Goal: Transaction & Acquisition: Purchase product/service

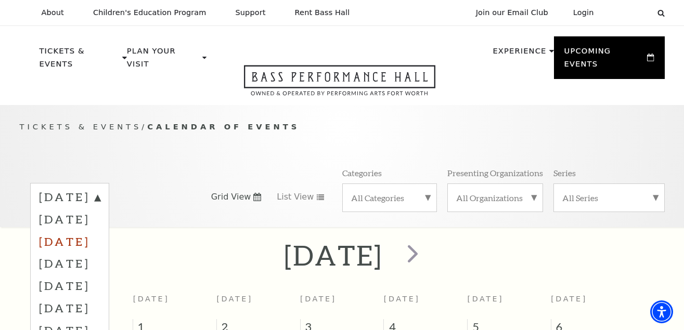
click at [100, 230] on label "[DATE]" at bounding box center [69, 241] width 61 height 22
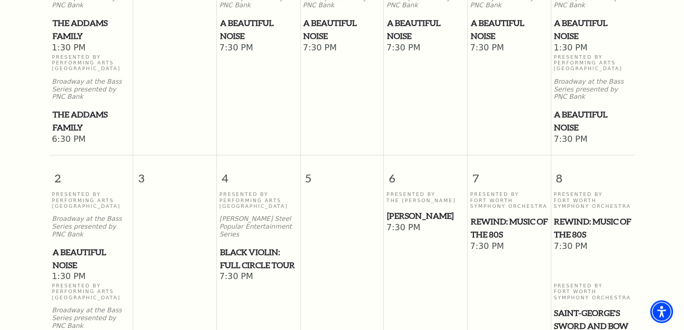
scroll to position [410, 0]
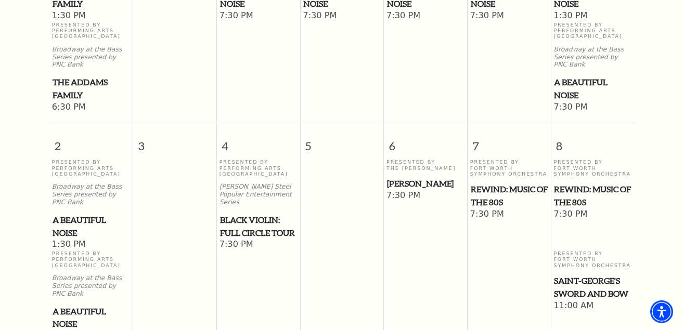
click at [240, 214] on span "Black Violin: Full Circle Tour" at bounding box center [258, 226] width 77 height 25
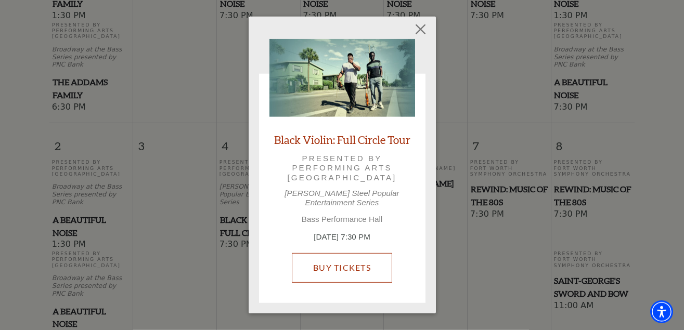
click at [339, 253] on link "Buy Tickets" at bounding box center [342, 267] width 100 height 29
click at [357, 253] on link "Buy Tickets" at bounding box center [342, 267] width 100 height 29
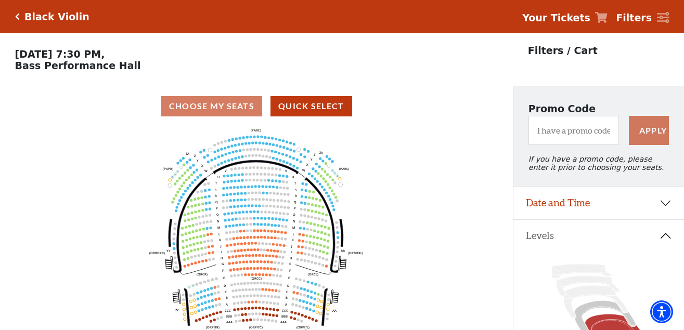
scroll to position [48, 0]
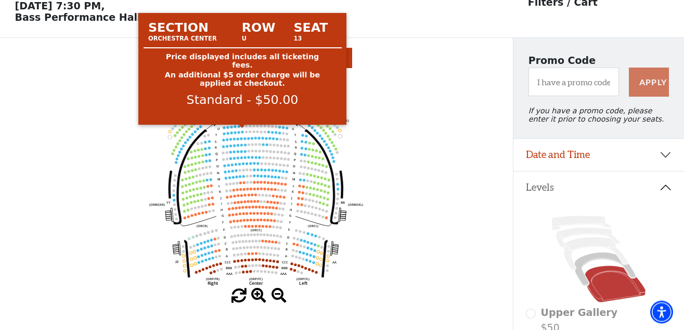
click at [241, 127] on circle at bounding box center [242, 126] width 3 height 3
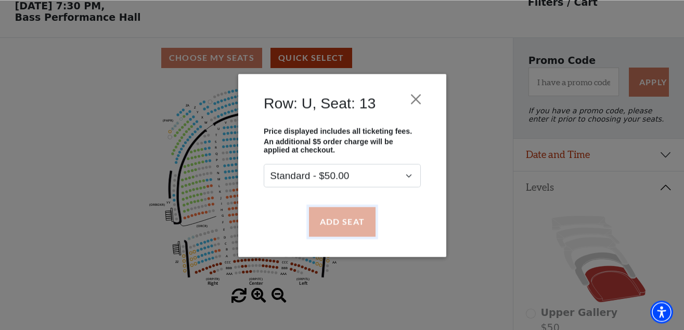
click at [349, 230] on button "Add Seat" at bounding box center [341, 221] width 67 height 29
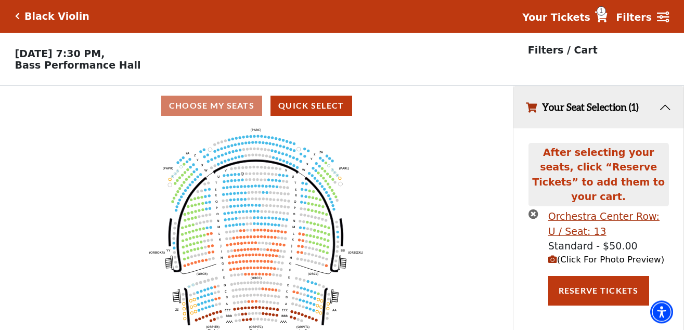
scroll to position [0, 0]
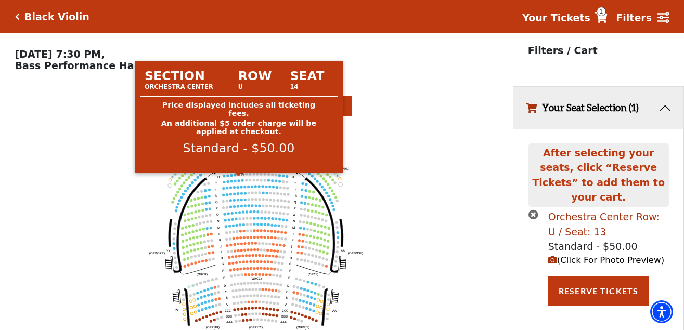
click at [238, 176] on circle at bounding box center [239, 175] width 3 height 3
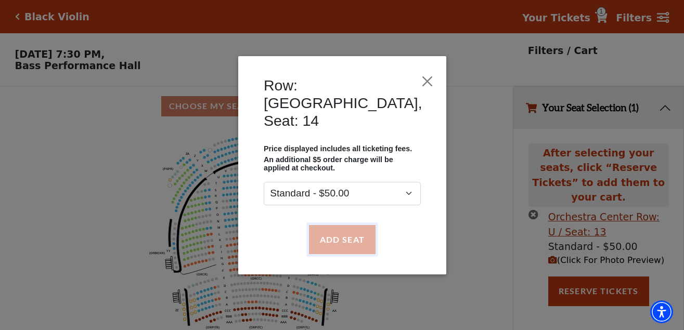
click at [344, 225] on button "Add Seat" at bounding box center [341, 239] width 67 height 29
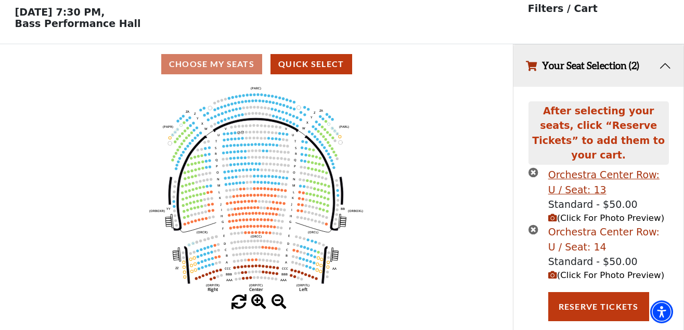
scroll to position [48, 0]
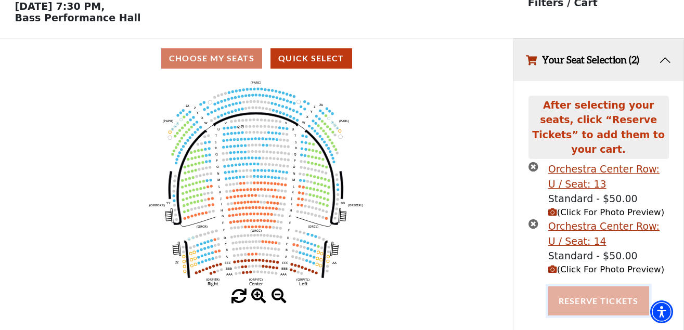
click at [609, 287] on button "Reserve Tickets" at bounding box center [598, 301] width 101 height 29
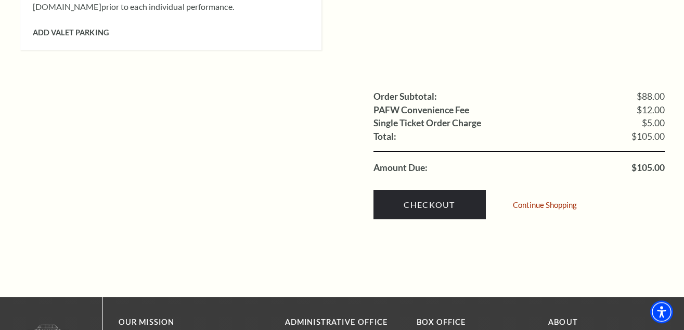
scroll to position [1061, 0]
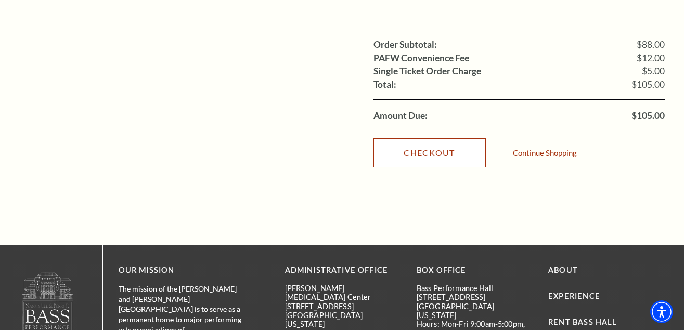
click at [446, 144] on link "Checkout" at bounding box center [429, 152] width 112 height 29
click at [437, 146] on link "Checkout" at bounding box center [429, 152] width 112 height 29
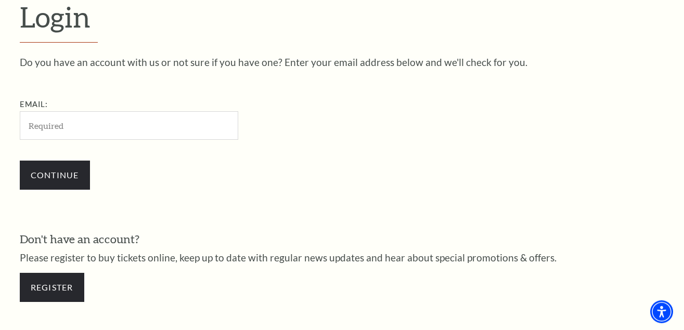
scroll to position [287, 0]
click at [98, 132] on input "Email:" at bounding box center [129, 125] width 218 height 29
paste input "[EMAIL_ADDRESS][DOMAIN_NAME]"
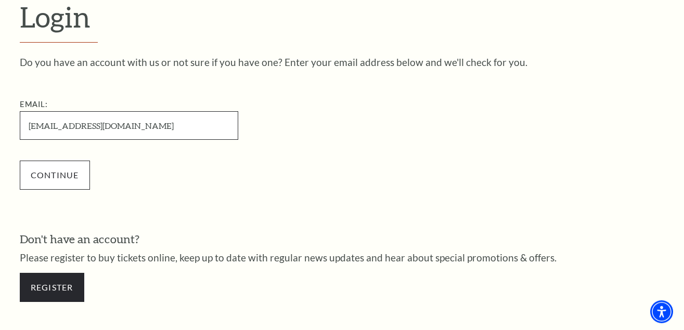
type input "[EMAIL_ADDRESS][DOMAIN_NAME]"
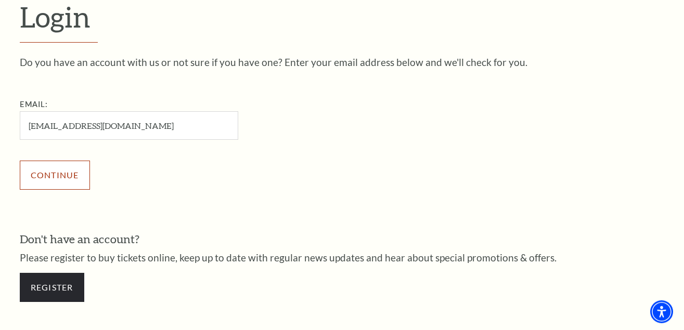
click at [68, 166] on input "Continue" at bounding box center [55, 175] width 70 height 29
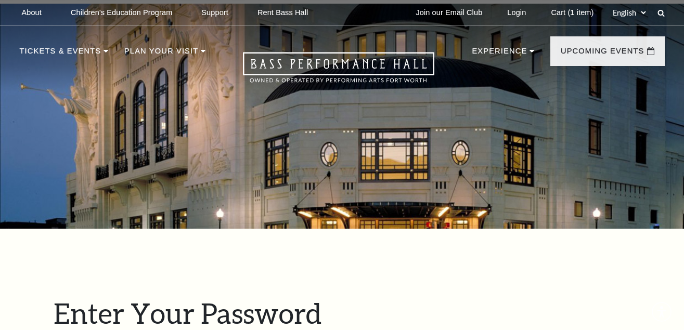
scroll to position [297, 0]
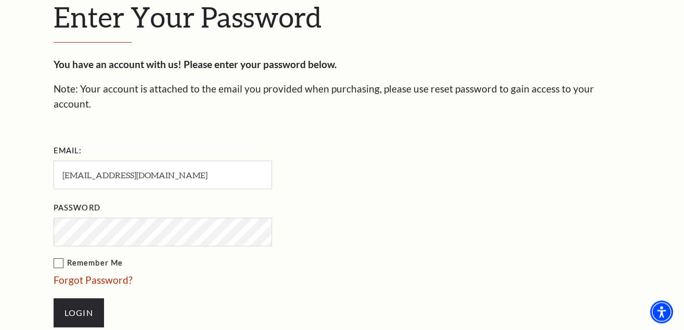
click at [54, 299] on input "Login" at bounding box center [79, 313] width 50 height 29
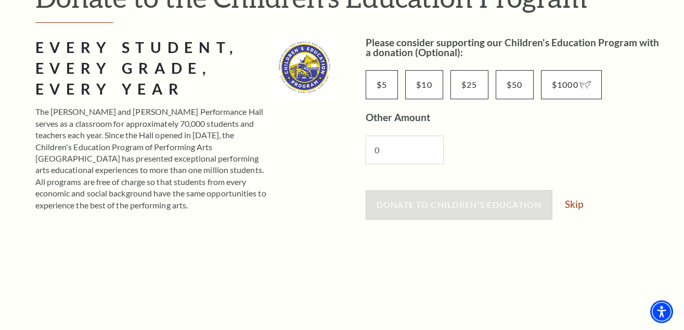
scroll to position [159, 0]
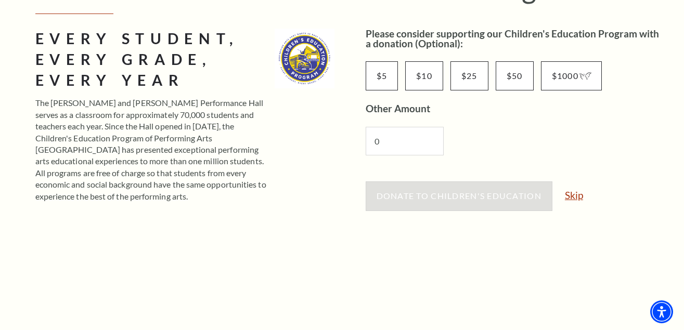
click at [568, 199] on link "Skip" at bounding box center [574, 195] width 18 height 10
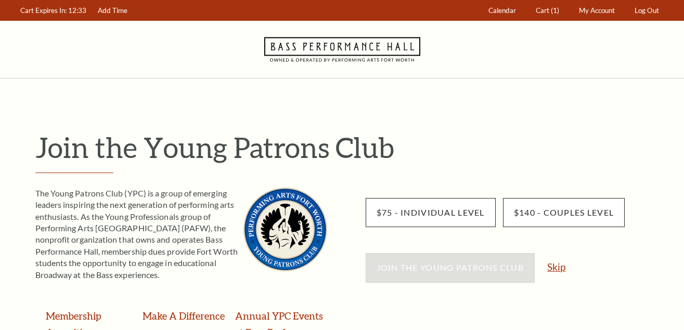
click at [561, 267] on link "Skip" at bounding box center [556, 267] width 18 height 10
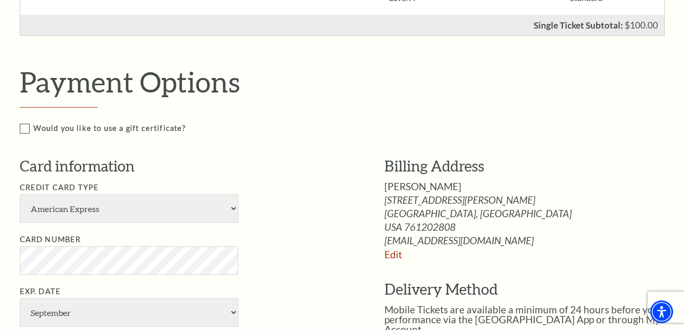
scroll to position [478, 0]
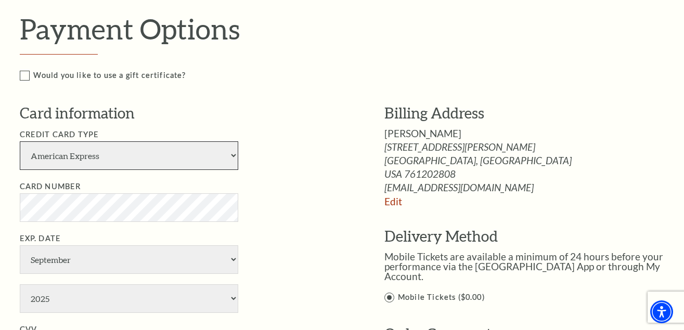
select select "24"
click option "Visa" at bounding box center [0, 0] width 0 height 0
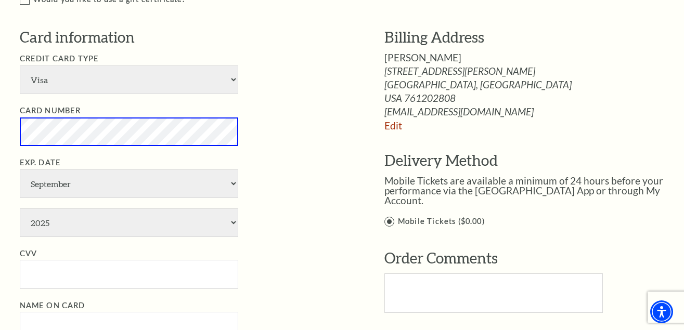
scroll to position [584, 0]
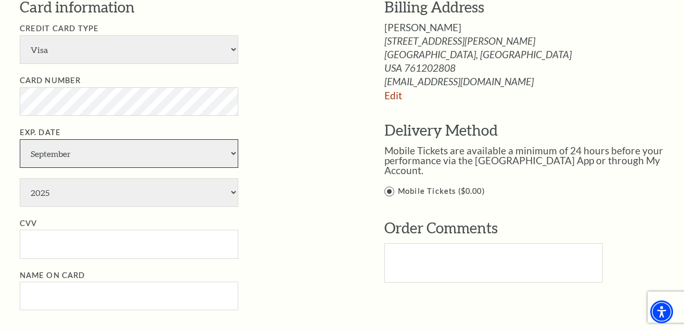
click at [20, 139] on select "January February March April May June July August September October November De…" at bounding box center [129, 153] width 218 height 29
select select "4"
click option "April" at bounding box center [0, 0] width 0 height 0
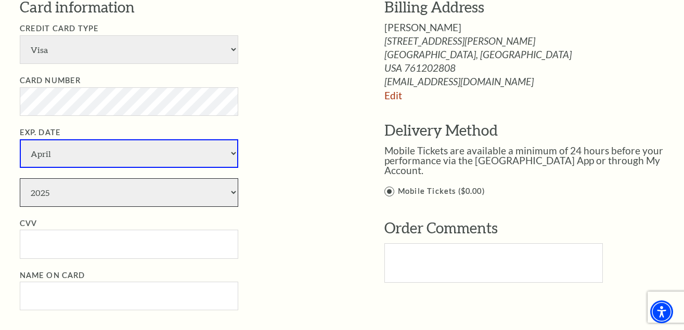
click at [20, 178] on select "2025 2026 2027 2028 2029 2030 2031 2032 2033 2034" at bounding box center [129, 192] width 218 height 29
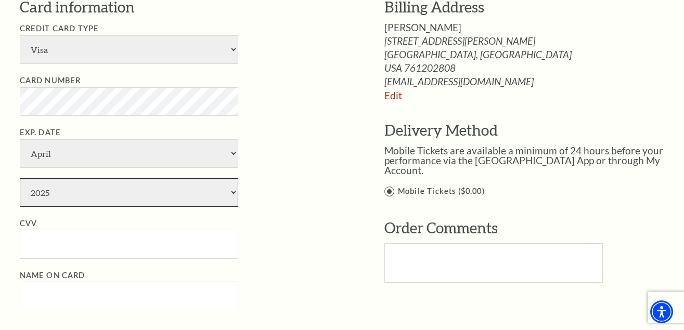
select select "2028"
click option "2028" at bounding box center [0, 0] width 0 height 0
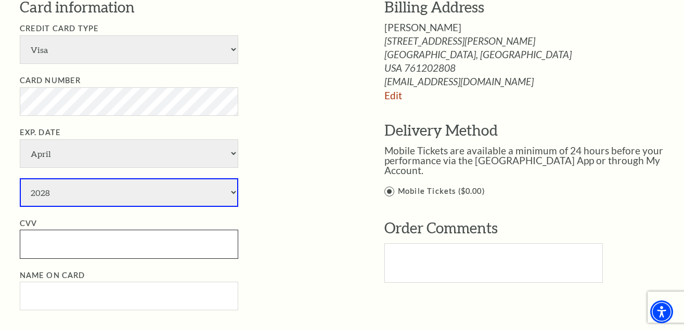
click at [83, 242] on input "CVV" at bounding box center [129, 244] width 218 height 29
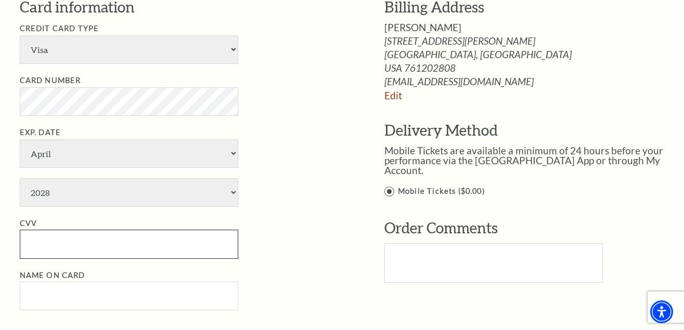
paste input "162"
type input "162"
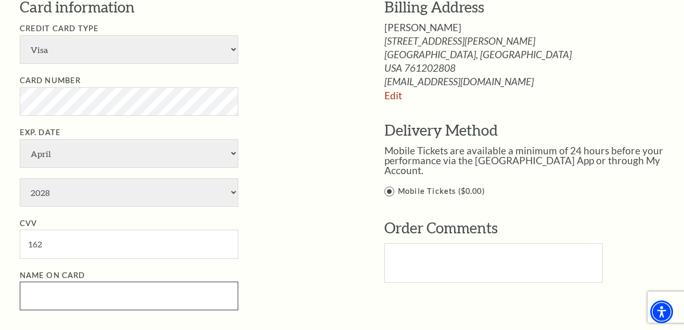
click at [91, 288] on input "Name on Card" at bounding box center [129, 296] width 218 height 29
paste input "samscotte"
click at [43, 294] on input "samscotte" at bounding box center [129, 296] width 218 height 29
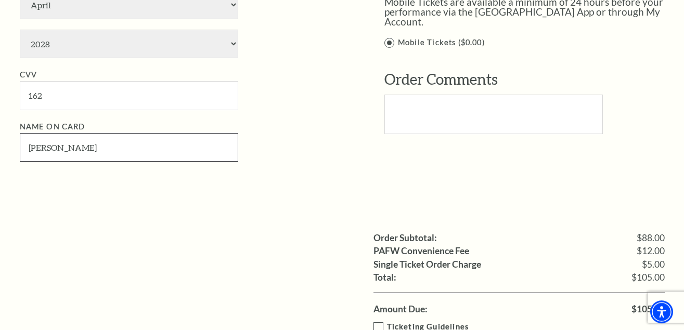
scroll to position [743, 0]
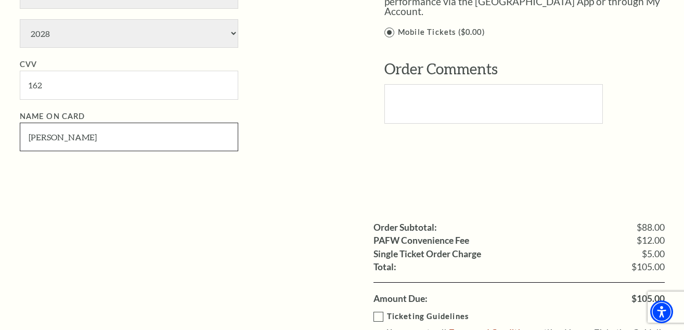
type input "[PERSON_NAME]"
click at [383, 311] on label "Ticketing Guidelines You agree to all Terms and Conditions outlined in our Tick…" at bounding box center [530, 325] width 314 height 29
click at [0, 0] on input "Ticketing Guidelines You agree to all Terms and Conditions outlined in our Tick…" at bounding box center [0, 0] width 0 height 0
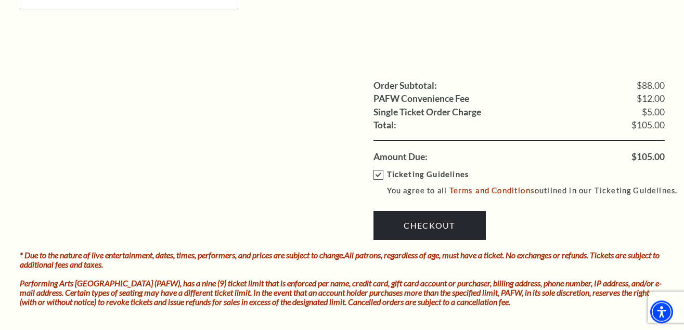
scroll to position [902, 0]
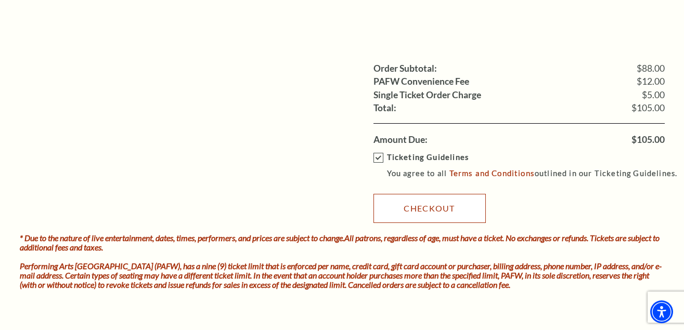
click at [434, 202] on link "Checkout" at bounding box center [429, 208] width 112 height 29
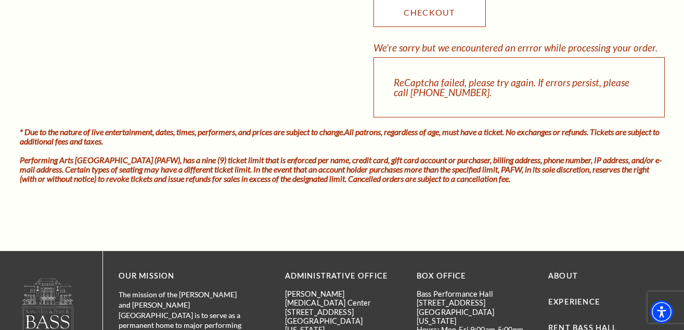
scroll to position [1061, 0]
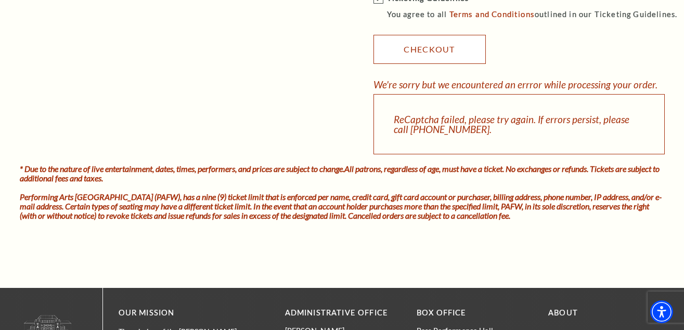
click at [429, 48] on link "Checkout" at bounding box center [429, 49] width 112 height 29
click at [436, 47] on link "Checkout" at bounding box center [429, 49] width 112 height 29
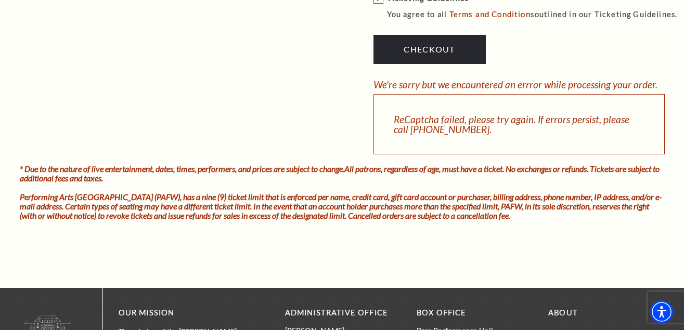
click at [438, 118] on div "ReCaptcha failed, please try again. If errors persist, please call [PHONE_NUMBE…" at bounding box center [518, 124] width 291 height 60
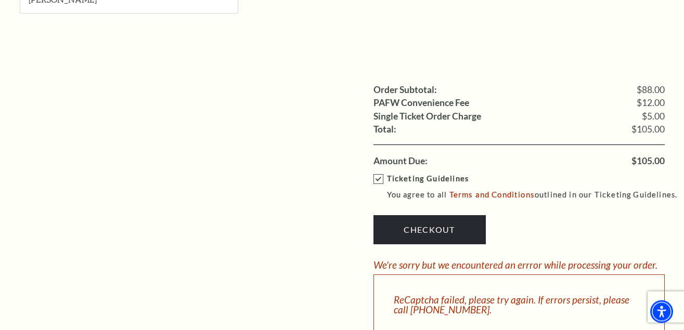
scroll to position [902, 0]
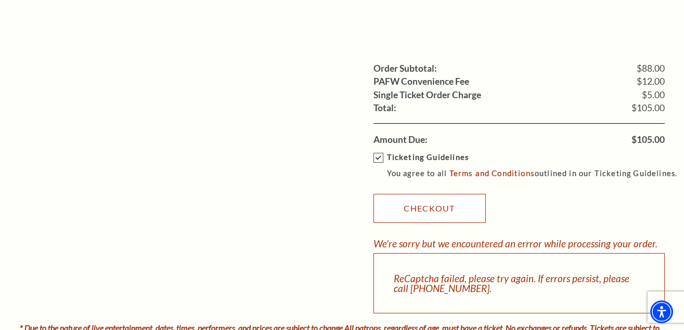
click at [435, 202] on link "Checkout" at bounding box center [429, 208] width 112 height 29
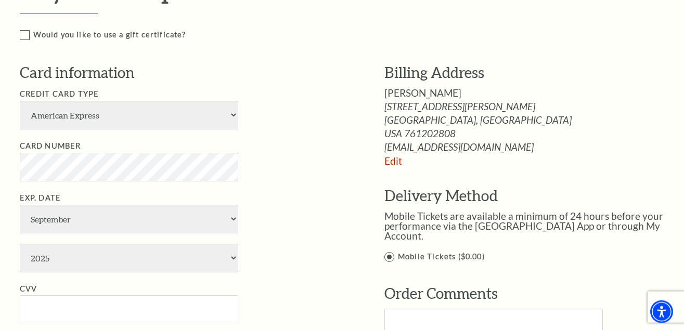
scroll to position [478, 0]
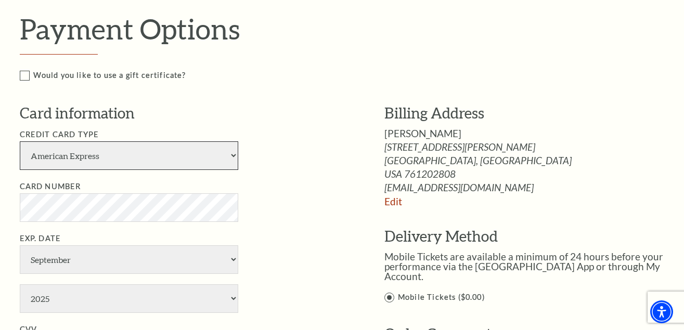
click at [20, 141] on select "American Express Visa Master Card Discover" at bounding box center [129, 155] width 218 height 29
select select "24"
click option "Visa" at bounding box center [0, 0] width 0 height 0
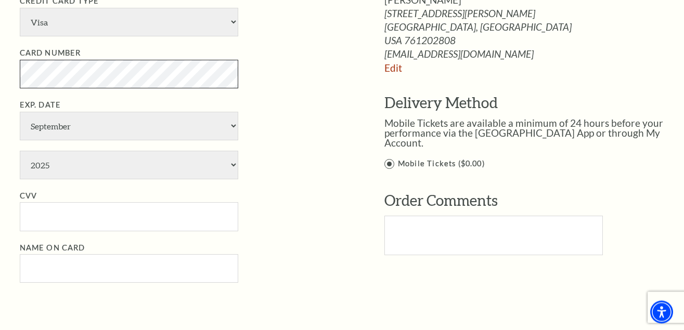
scroll to position [637, 0]
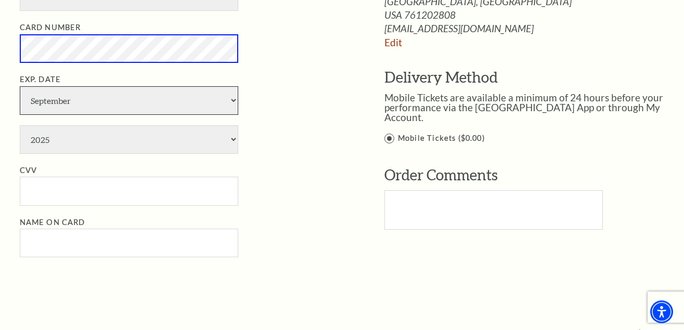
click at [20, 86] on select "January February March April May June July August September October November De…" at bounding box center [129, 100] width 218 height 29
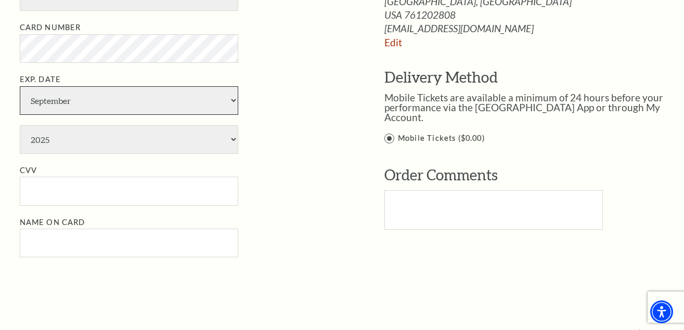
select select "4"
click option "April" at bounding box center [0, 0] width 0 height 0
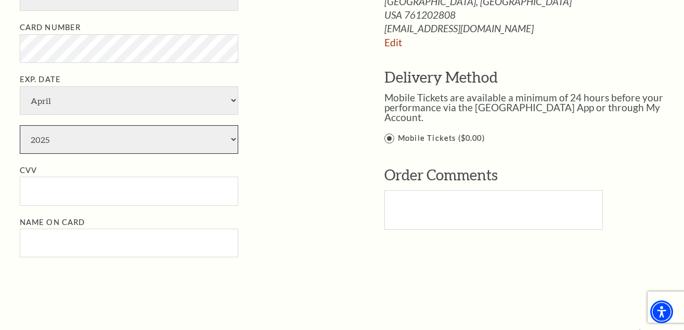
click at [20, 125] on select "2025 2026 2027 2028 2029 2030 2031 2032 2033 2034" at bounding box center [129, 139] width 218 height 29
select select "2028"
click option "2028" at bounding box center [0, 0] width 0 height 0
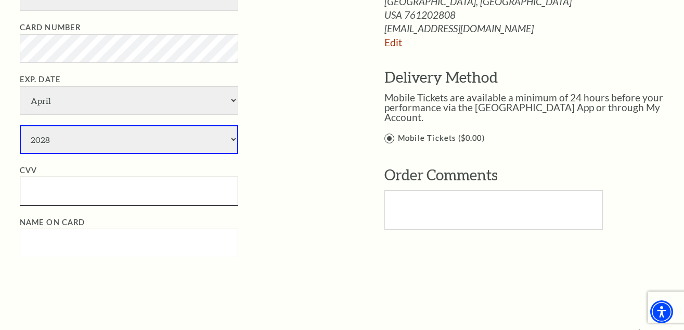
click at [94, 199] on input "CVV" at bounding box center [129, 191] width 218 height 29
paste input "162"
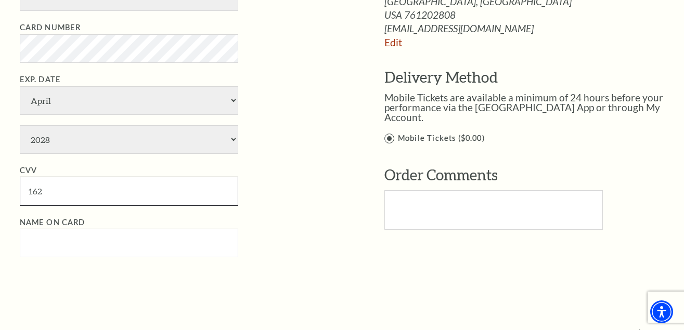
type input "162"
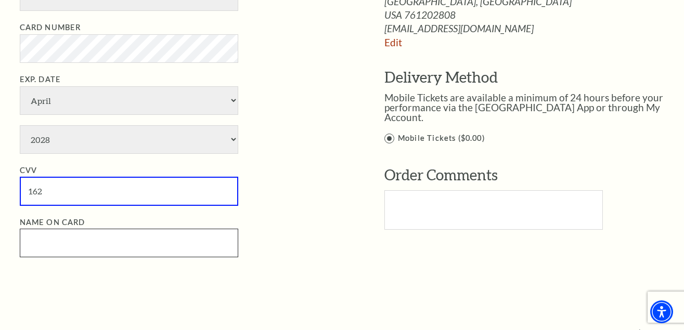
click at [94, 239] on input "Name on Card" at bounding box center [129, 243] width 218 height 29
paste input "samscotte"
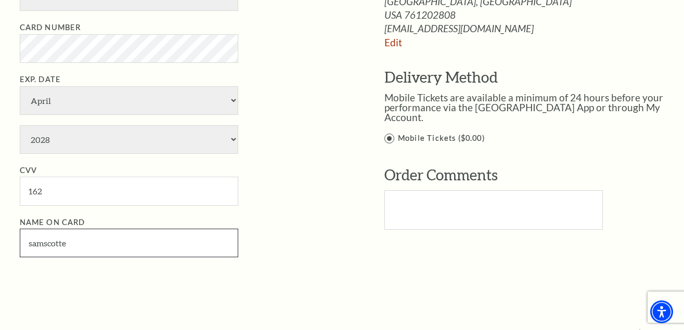
click at [43, 240] on input "samscotte" at bounding box center [129, 243] width 218 height 29
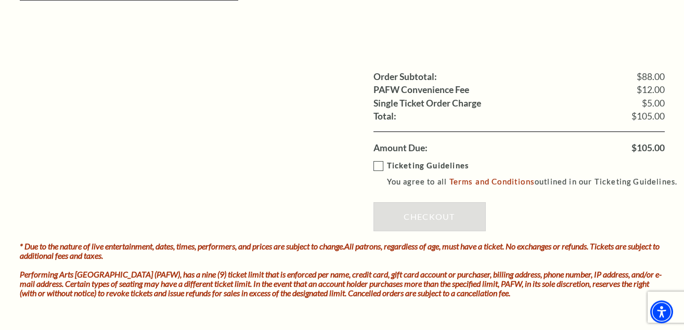
scroll to position [902, 0]
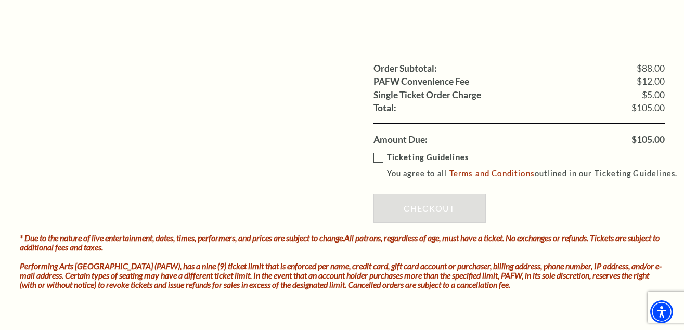
type input "[PERSON_NAME]"
click at [374, 154] on label "Ticketing Guidelines You agree to all Terms and Conditions outlined in our Tick…" at bounding box center [530, 165] width 314 height 29
click at [0, 0] on input "Ticketing Guidelines You agree to all Terms and Conditions outlined in our Tick…" at bounding box center [0, 0] width 0 height 0
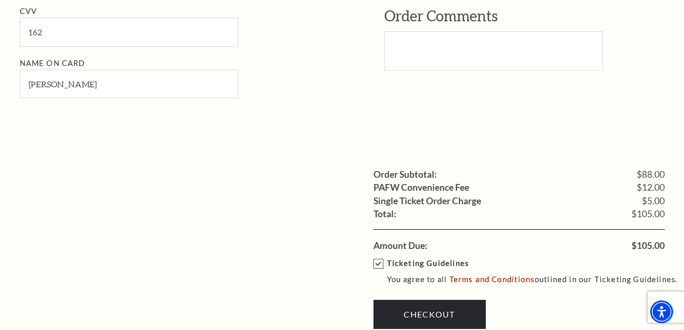
scroll to position [955, 0]
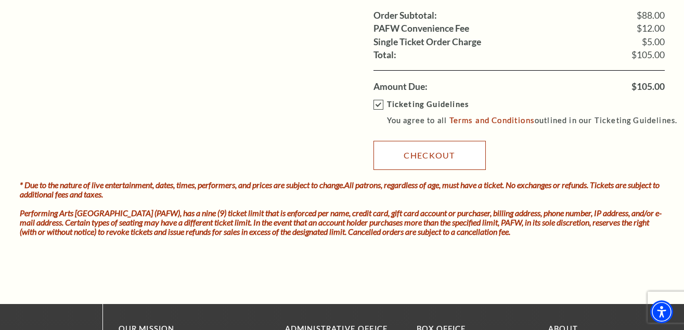
click at [448, 154] on link "Checkout" at bounding box center [429, 155] width 112 height 29
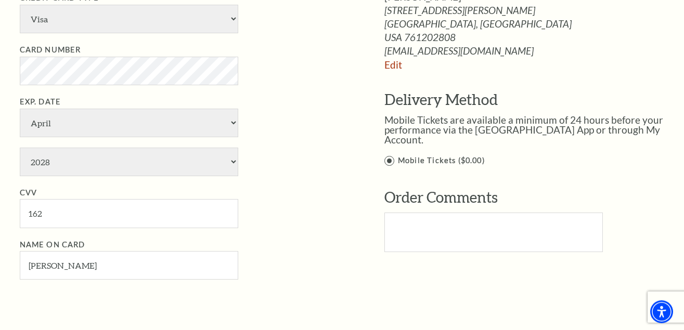
scroll to position [584, 0]
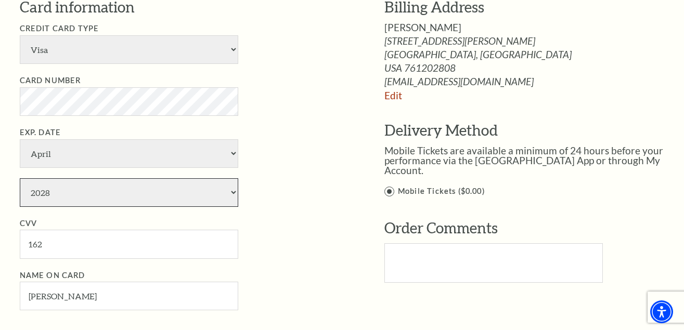
click at [20, 178] on select "2025 2026 2027 2028 2029 2030 2031 2032 2033 2034" at bounding box center [129, 192] width 218 height 29
select select "2030"
click option "2030" at bounding box center [0, 0] width 0 height 0
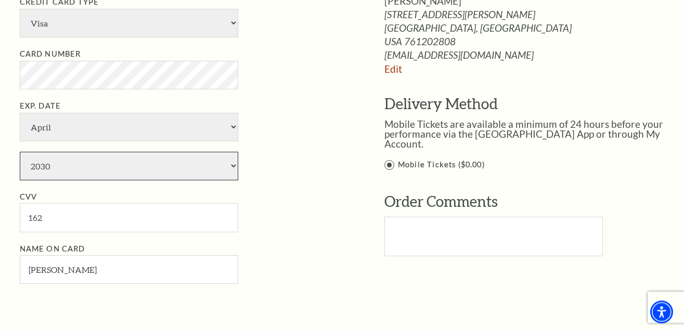
scroll to position [637, 0]
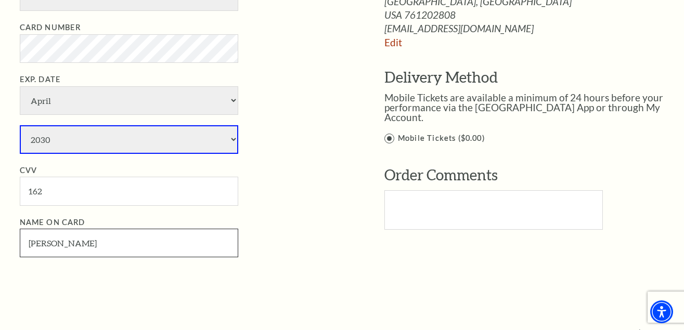
click at [83, 244] on input "[PERSON_NAME]" at bounding box center [129, 243] width 218 height 29
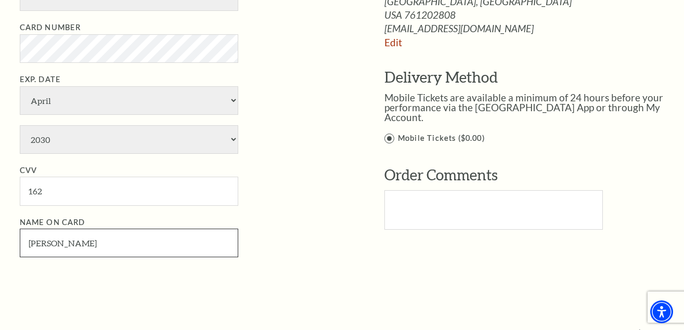
click at [83, 244] on input "[PERSON_NAME]" at bounding box center [129, 243] width 218 height 29
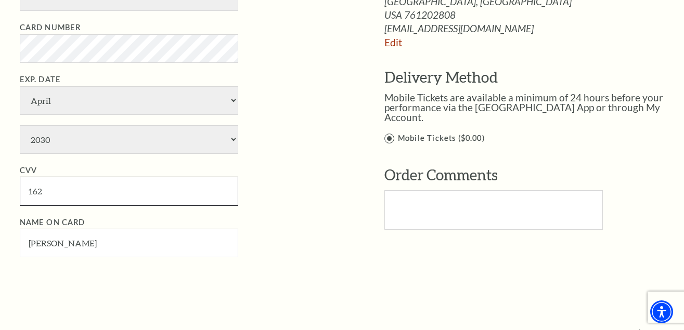
click at [102, 188] on input "162" at bounding box center [129, 191] width 218 height 29
click at [102, 187] on input "162" at bounding box center [129, 191] width 218 height 29
paste input "784"
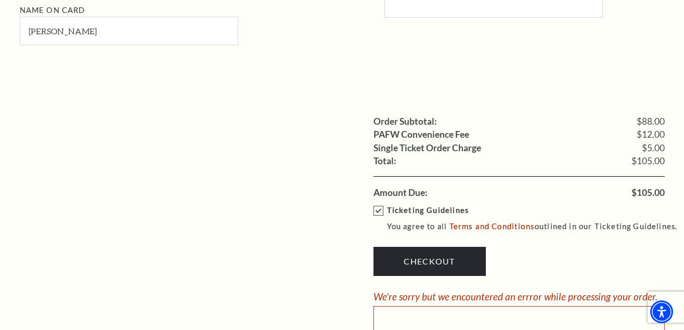
scroll to position [1061, 0]
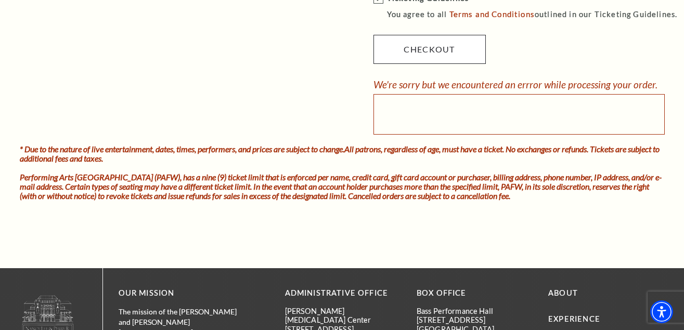
type input "784"
click at [434, 46] on link "Checkout" at bounding box center [429, 49] width 112 height 29
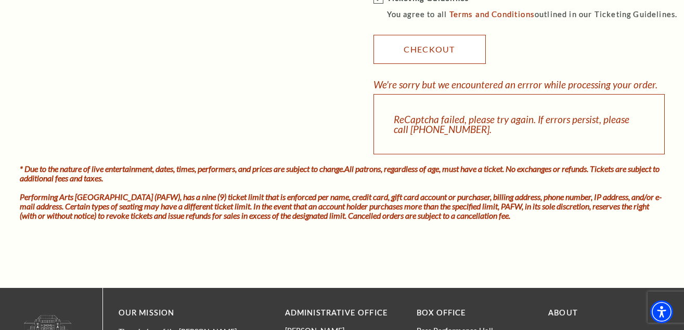
click at [434, 46] on link "Checkout" at bounding box center [429, 49] width 112 height 29
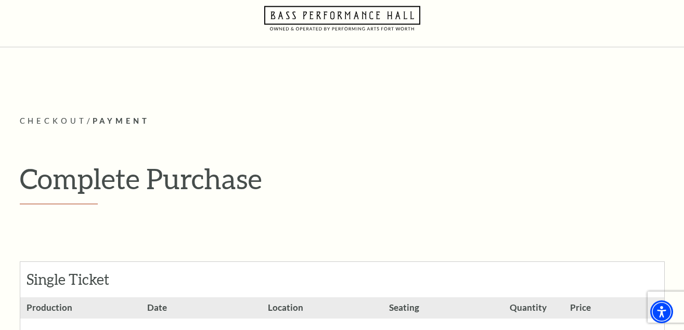
scroll to position [0, 0]
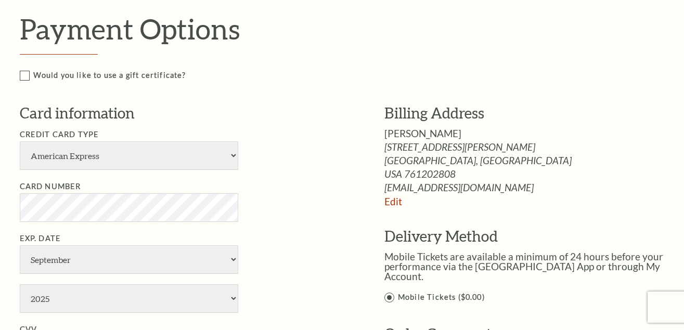
scroll to position [478, 0]
click at [20, 141] on select "American Express Visa Master Card Discover" at bounding box center [129, 155] width 218 height 29
select select "24"
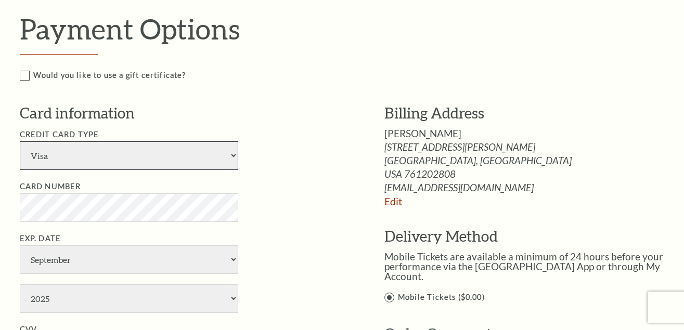
click option "Visa" at bounding box center [0, 0] width 0 height 0
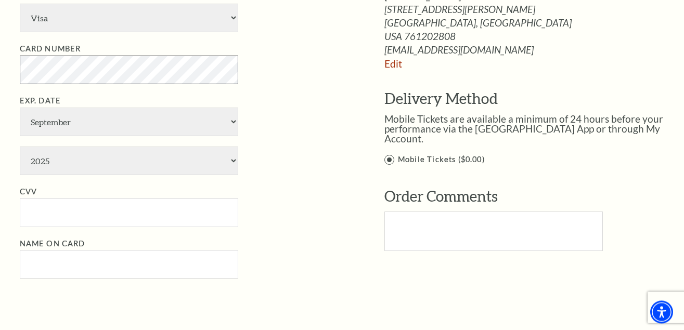
scroll to position [637, 0]
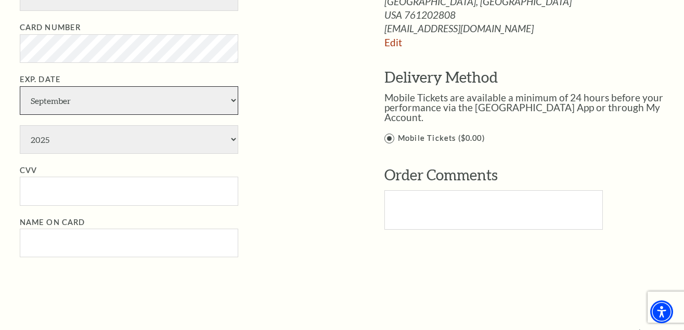
click at [20, 86] on select "January February March April May June July August September October November De…" at bounding box center [129, 100] width 218 height 29
select select "4"
click option "April" at bounding box center [0, 0] width 0 height 0
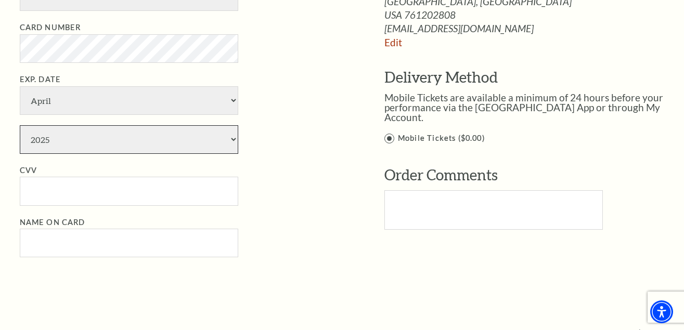
click at [20, 125] on select "2025 2026 2027 2028 2029 2030 2031 2032 2033 2034" at bounding box center [129, 139] width 218 height 29
select select "2030"
click option "2030" at bounding box center [0, 0] width 0 height 0
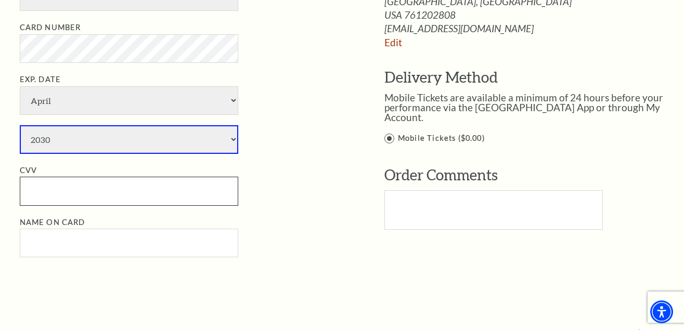
click at [50, 189] on input "CVV" at bounding box center [129, 191] width 218 height 29
paste input "784"
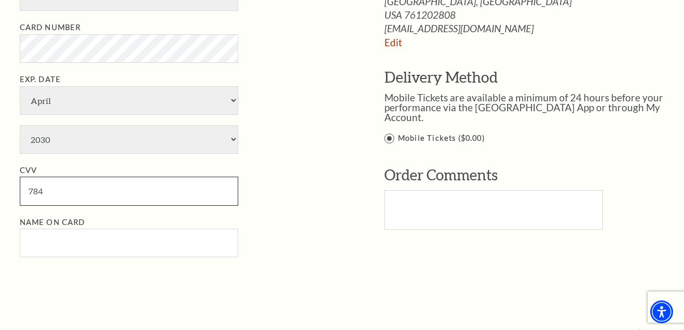
type input "784"
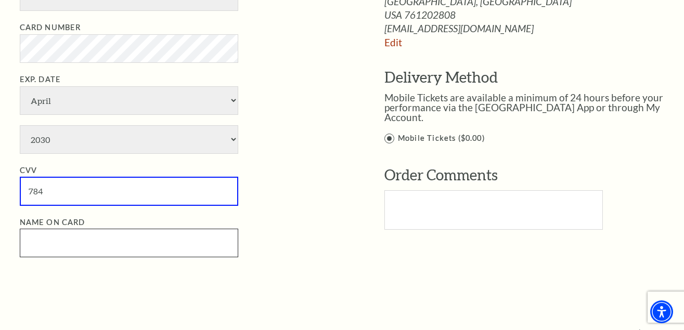
click at [101, 234] on input "Name on Card" at bounding box center [129, 243] width 218 height 29
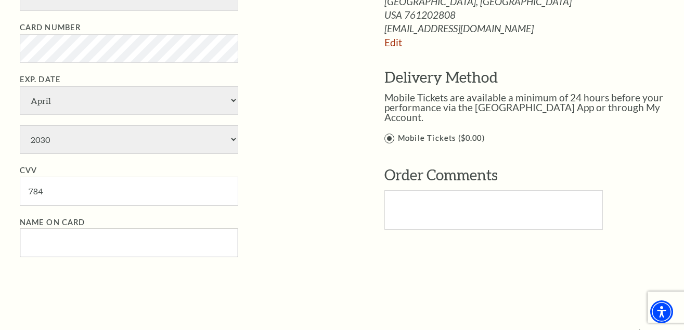
paste input "samscotte"
click at [43, 242] on input "samscotte" at bounding box center [129, 243] width 218 height 29
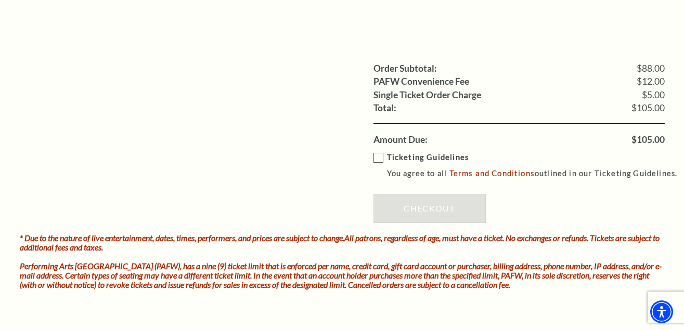
type input "[PERSON_NAME]"
click at [374, 153] on label "Ticketing Guidelines You agree to all Terms and Conditions outlined in our Tick…" at bounding box center [530, 165] width 314 height 29
click at [0, 0] on input "Ticketing Guidelines You agree to all Terms and Conditions outlined in our Tick…" at bounding box center [0, 0] width 0 height 0
click at [422, 204] on link "Checkout" at bounding box center [429, 208] width 112 height 29
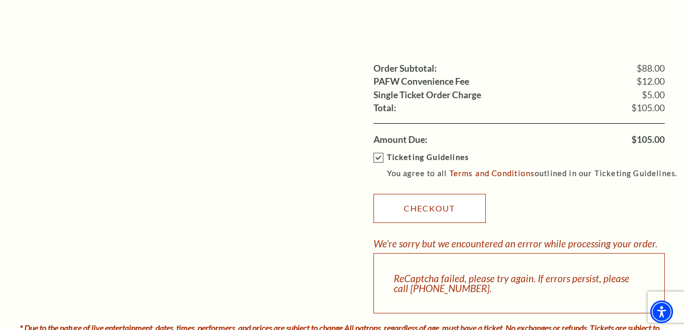
click at [422, 204] on link "Checkout" at bounding box center [429, 208] width 112 height 29
